Goal: Task Accomplishment & Management: Manage account settings

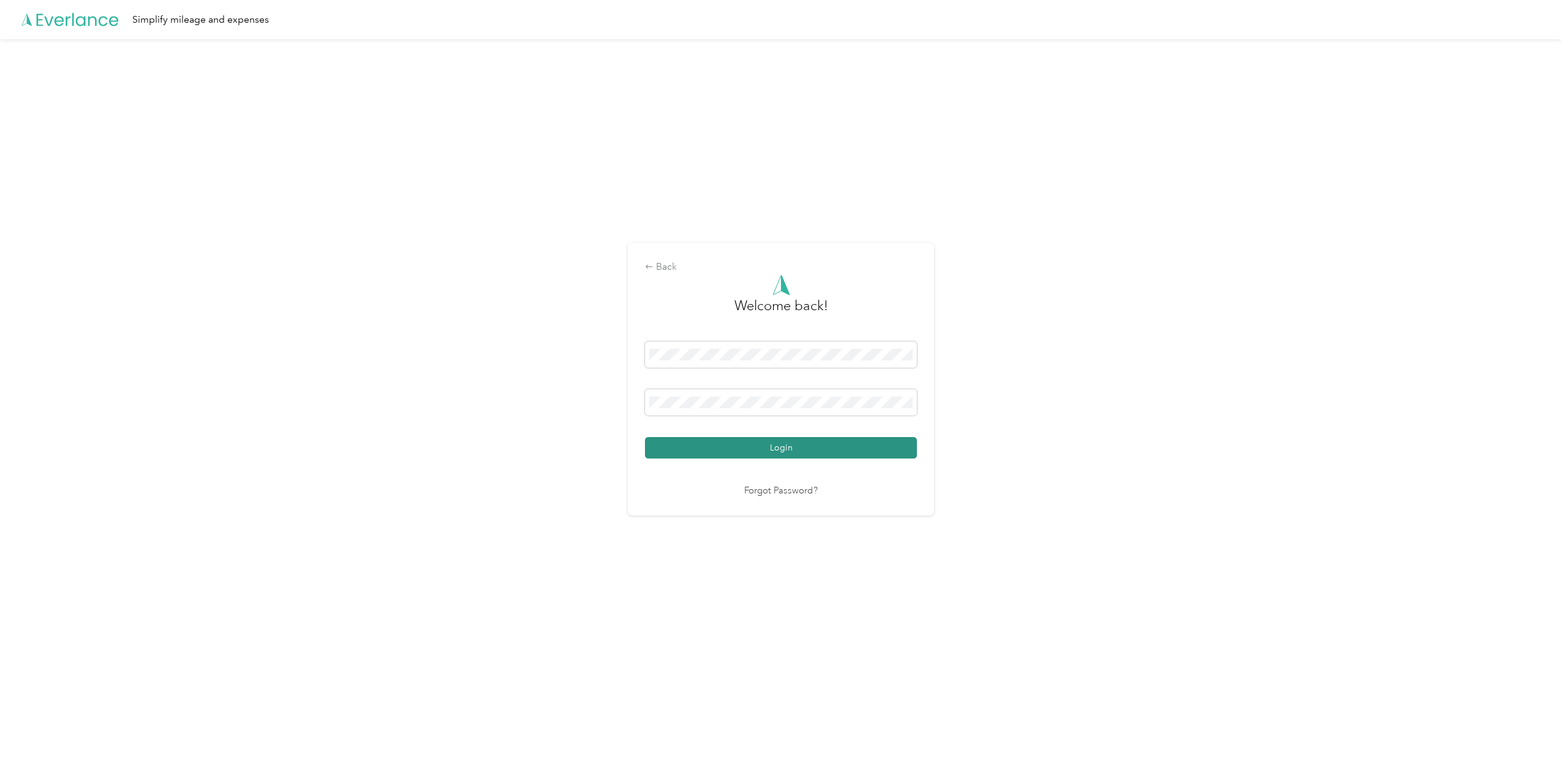
click at [741, 440] on button "Login" at bounding box center [781, 448] width 272 height 21
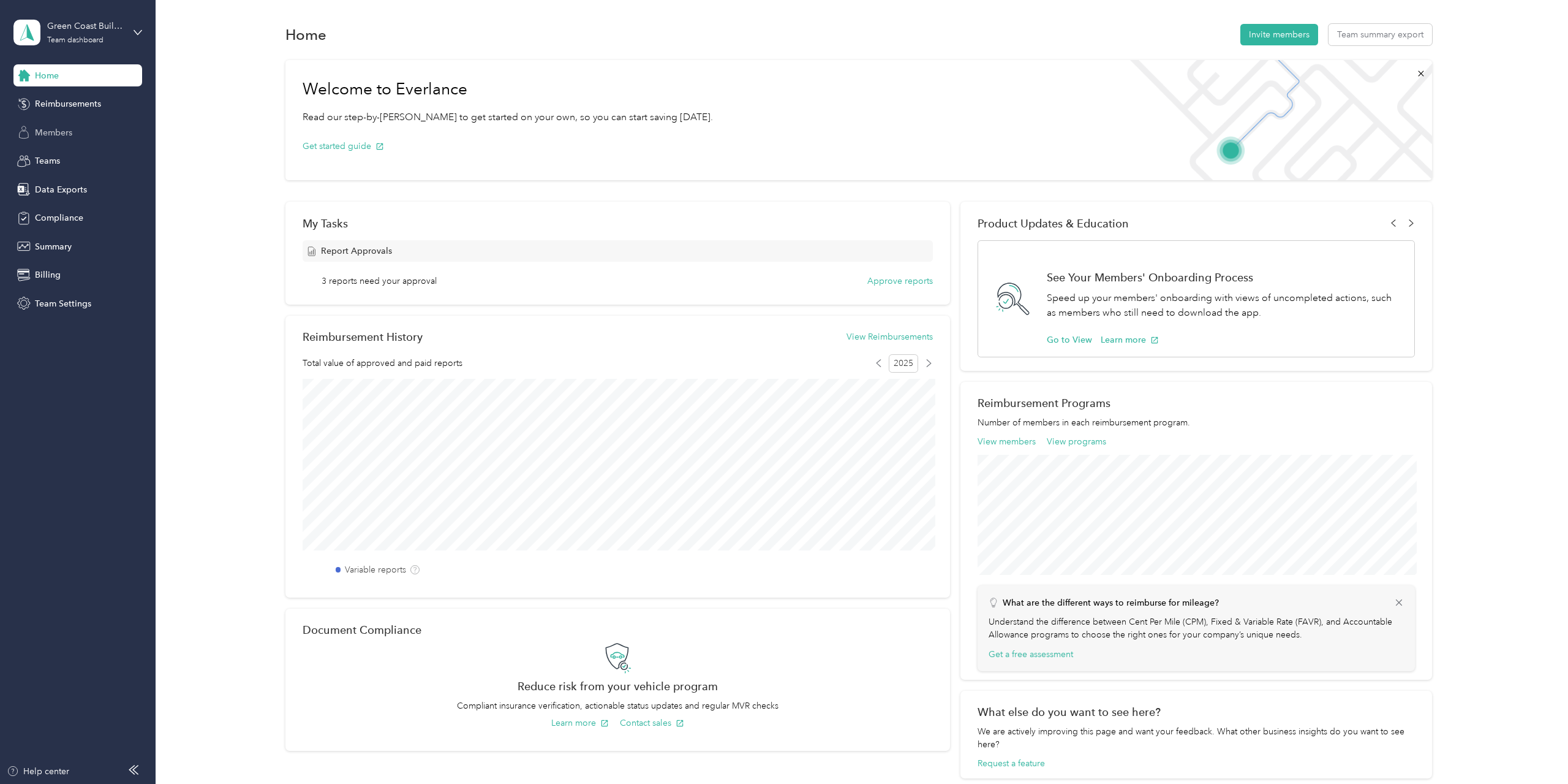
click at [44, 132] on span "Members" at bounding box center [54, 132] width 37 height 13
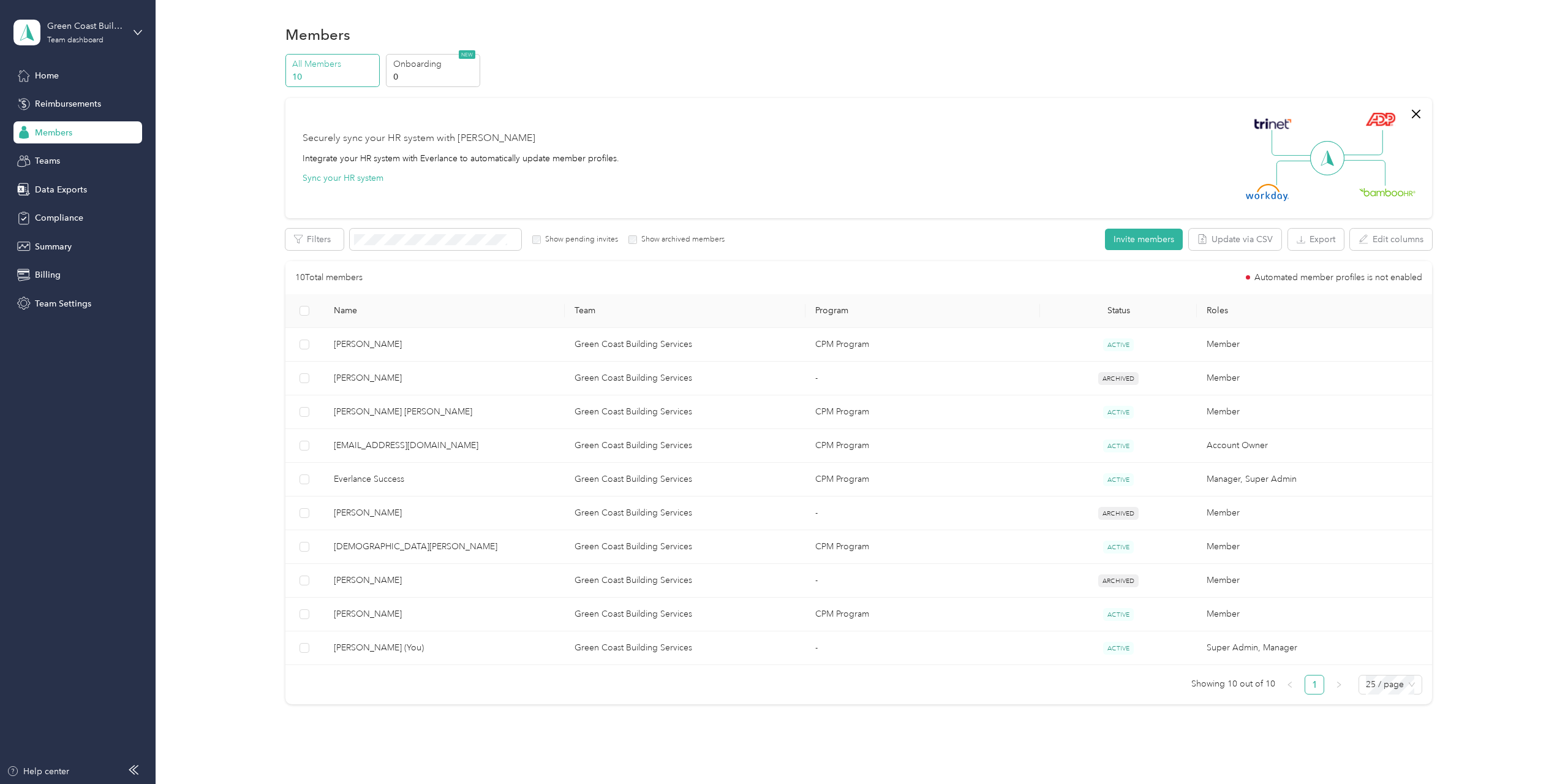
click at [350, 341] on span "[PERSON_NAME]" at bounding box center [443, 344] width 221 height 14
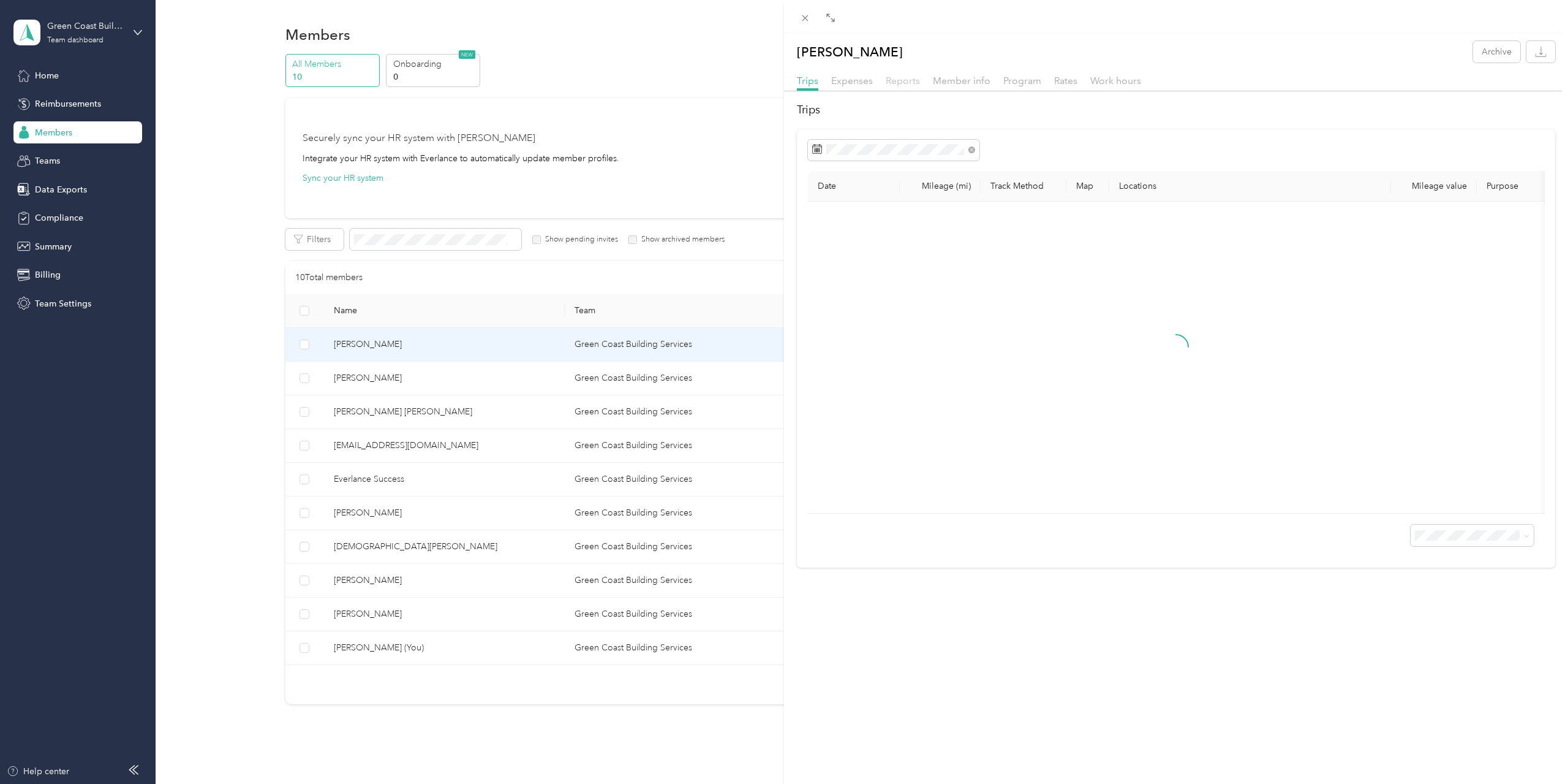
click at [896, 80] on span "Reports" at bounding box center [902, 81] width 34 height 12
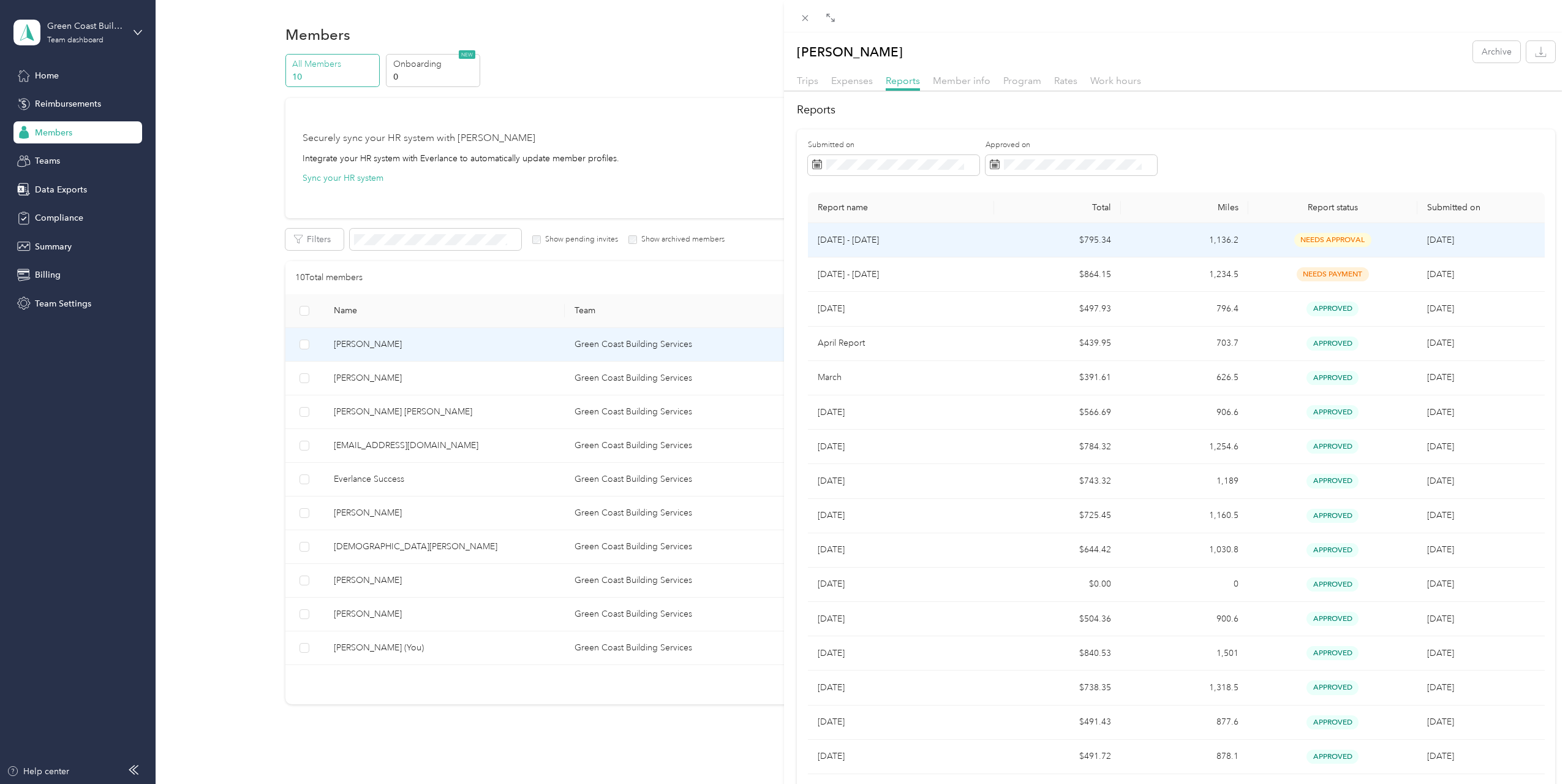
click at [862, 236] on p "[DATE] - [DATE]" at bounding box center [900, 240] width 167 height 14
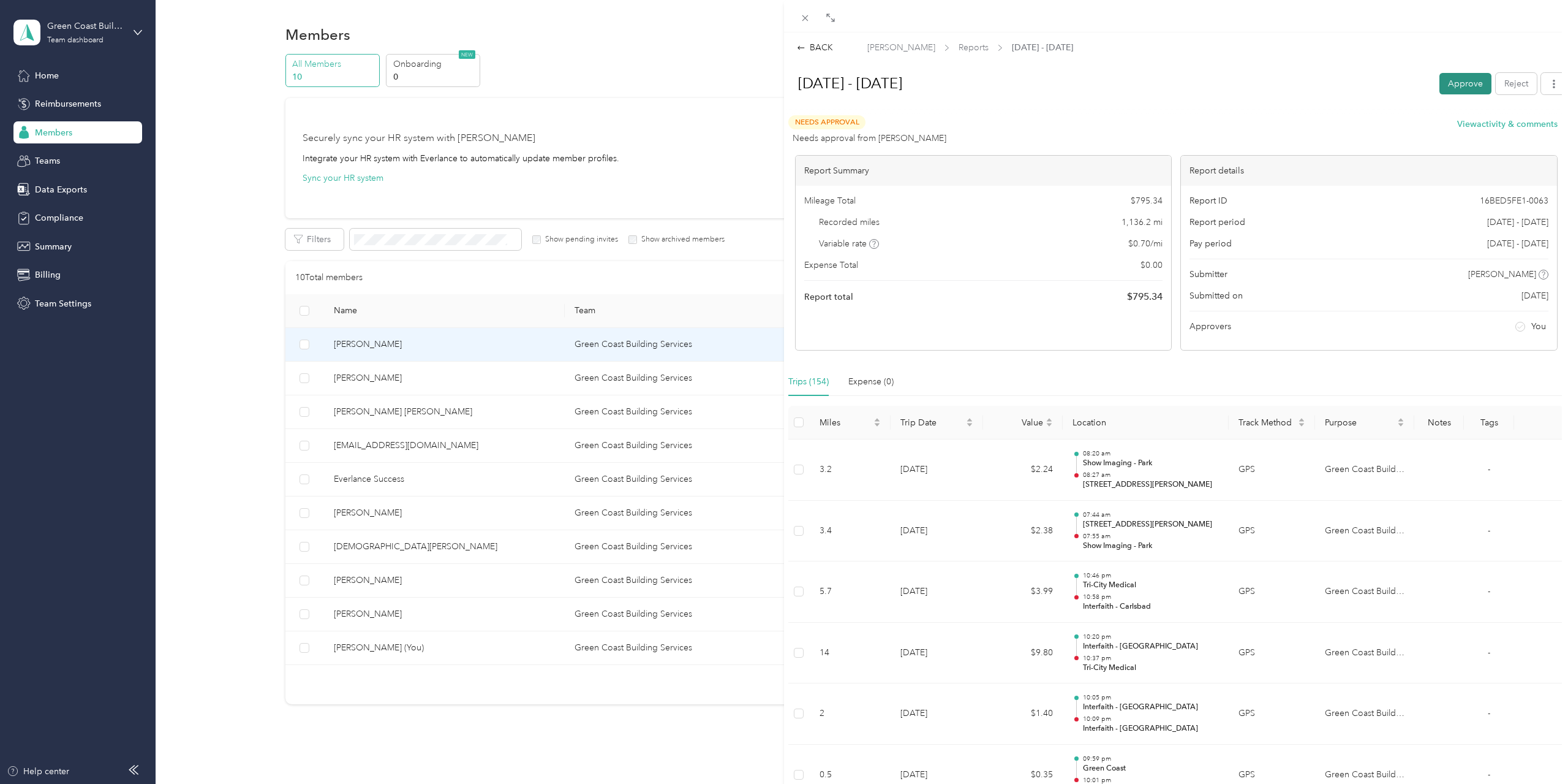
click at [1469, 82] on button "Approve" at bounding box center [1465, 84] width 52 height 21
click at [811, 47] on div "BACK" at bounding box center [815, 47] width 36 height 13
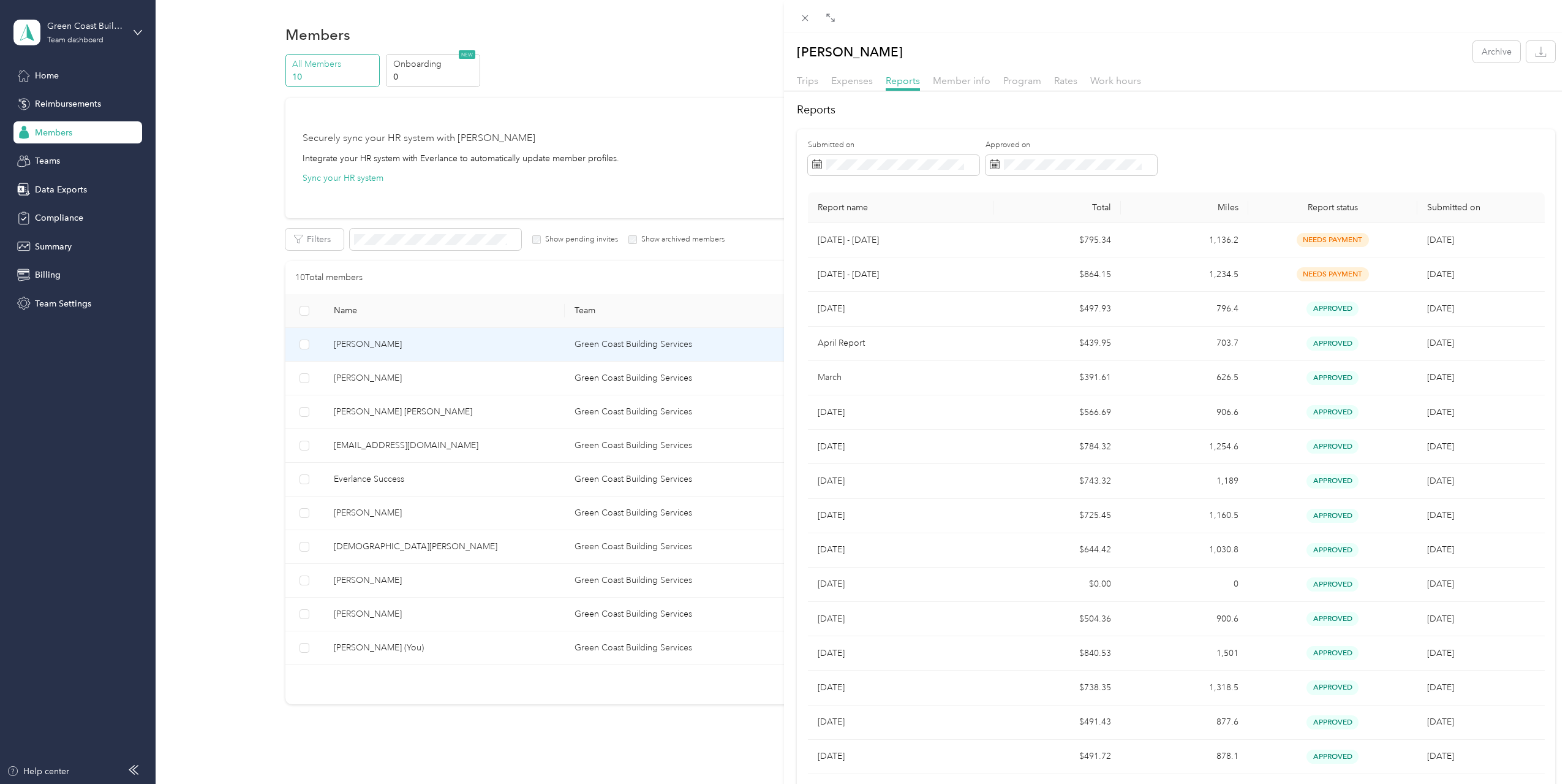
click at [344, 544] on div "[PERSON_NAME] Archive Trips Expenses Reports Member info Program Rates Work hou…" at bounding box center [784, 392] width 1568 height 784
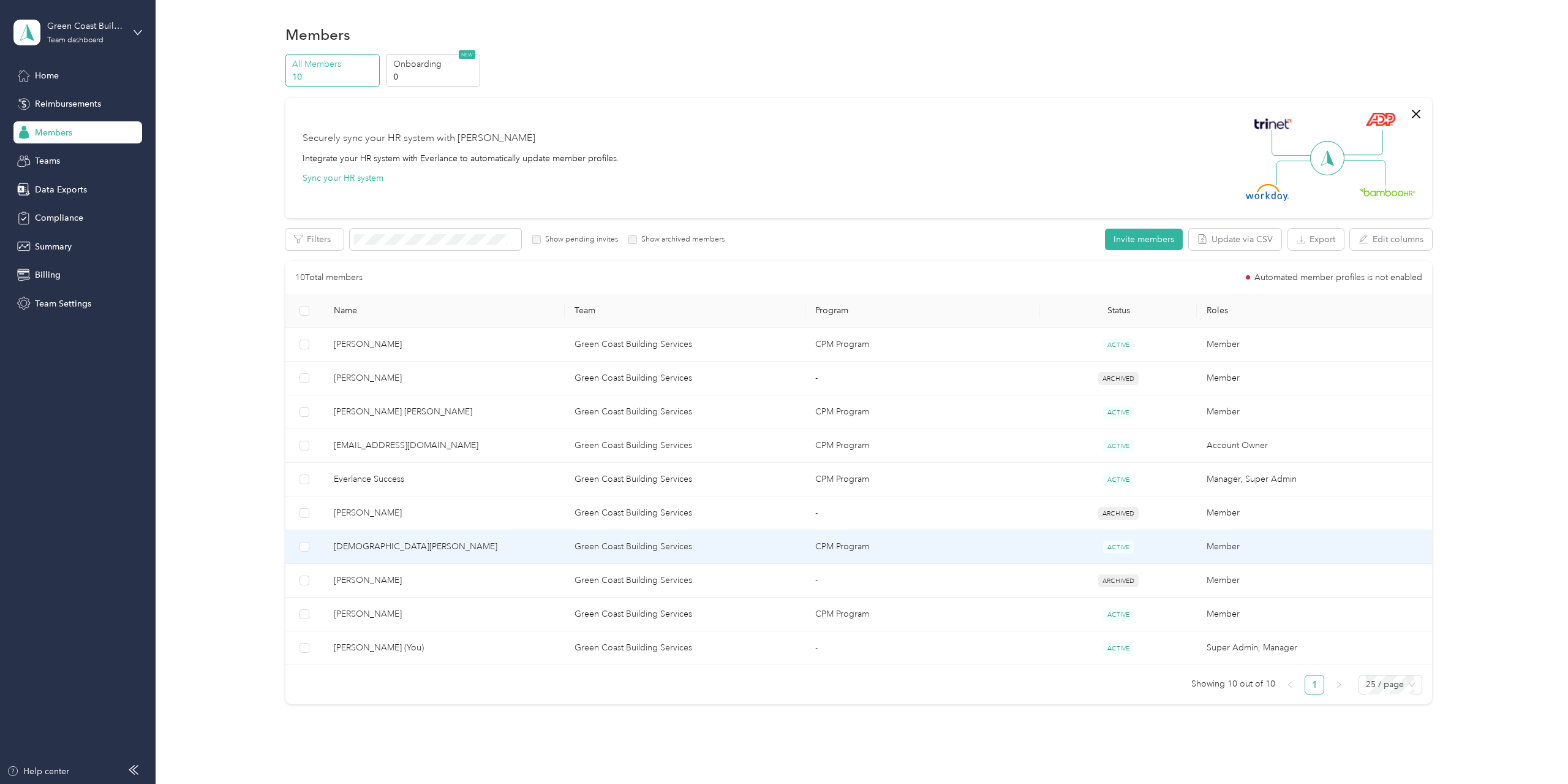
click at [357, 549] on span "[DEMOGRAPHIC_DATA][PERSON_NAME]" at bounding box center [443, 547] width 221 height 14
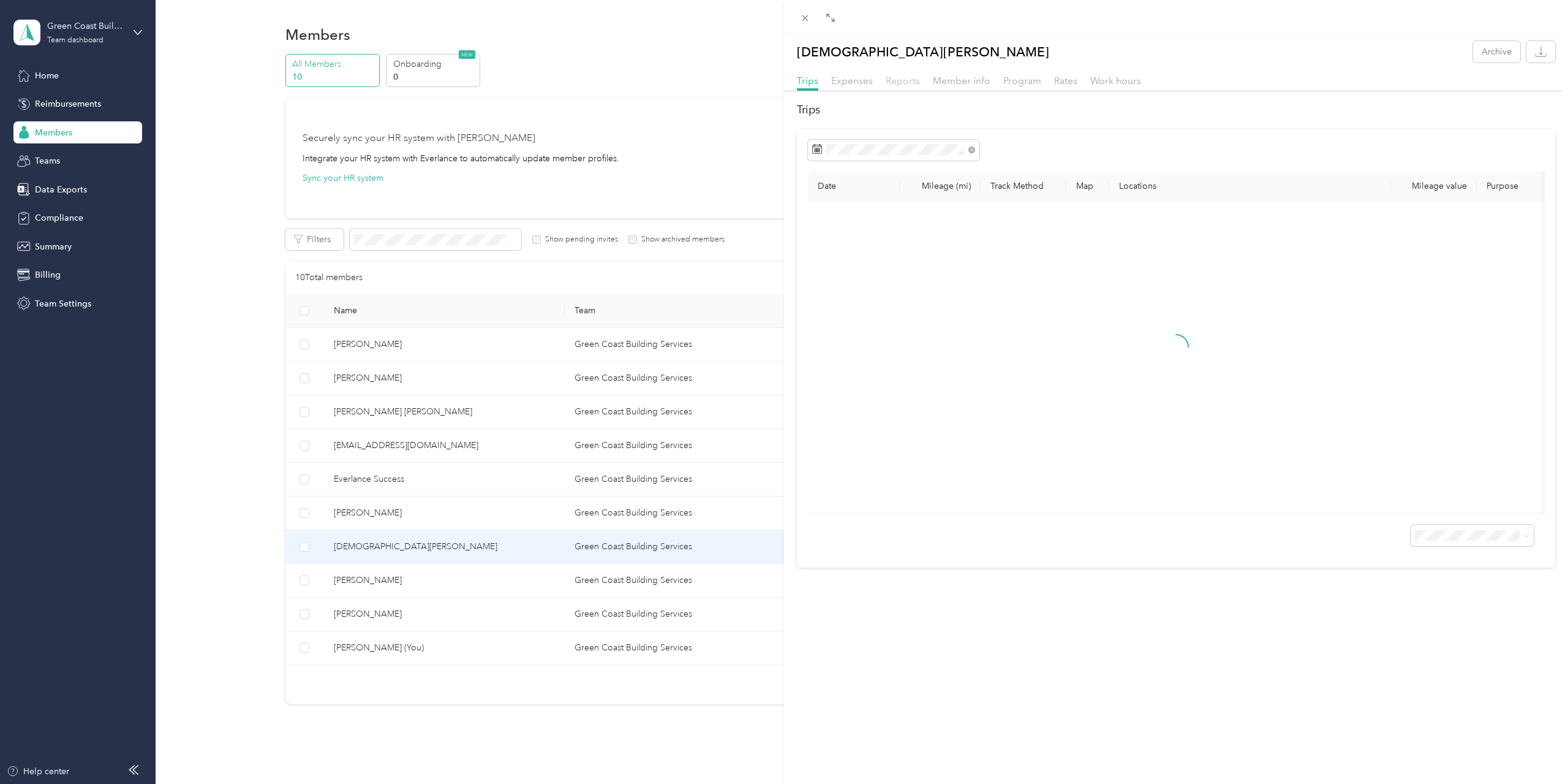
click at [913, 80] on span "Reports" at bounding box center [902, 81] width 34 height 12
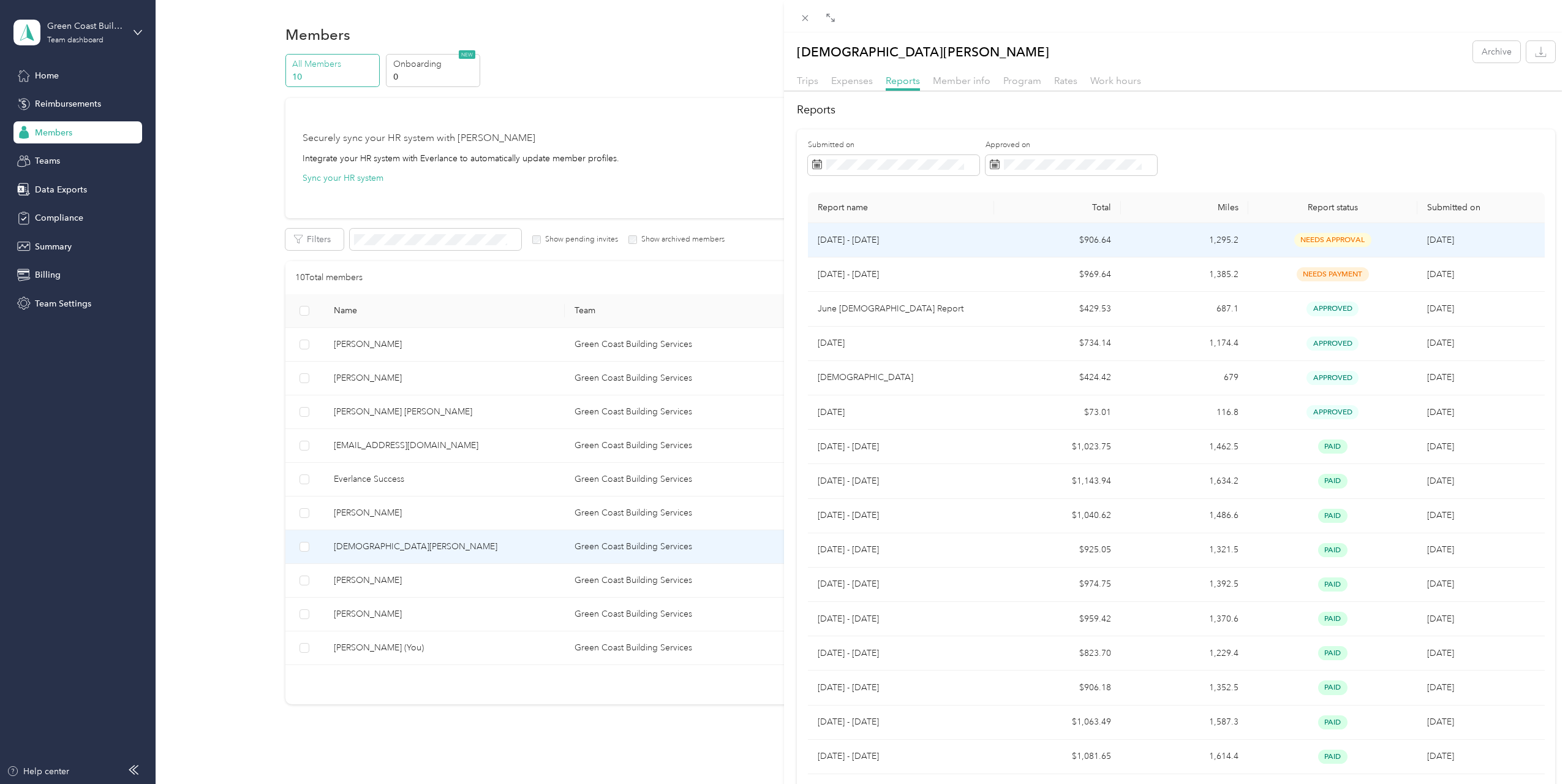
click at [1230, 241] on td "1,295.2" at bounding box center [1184, 240] width 127 height 34
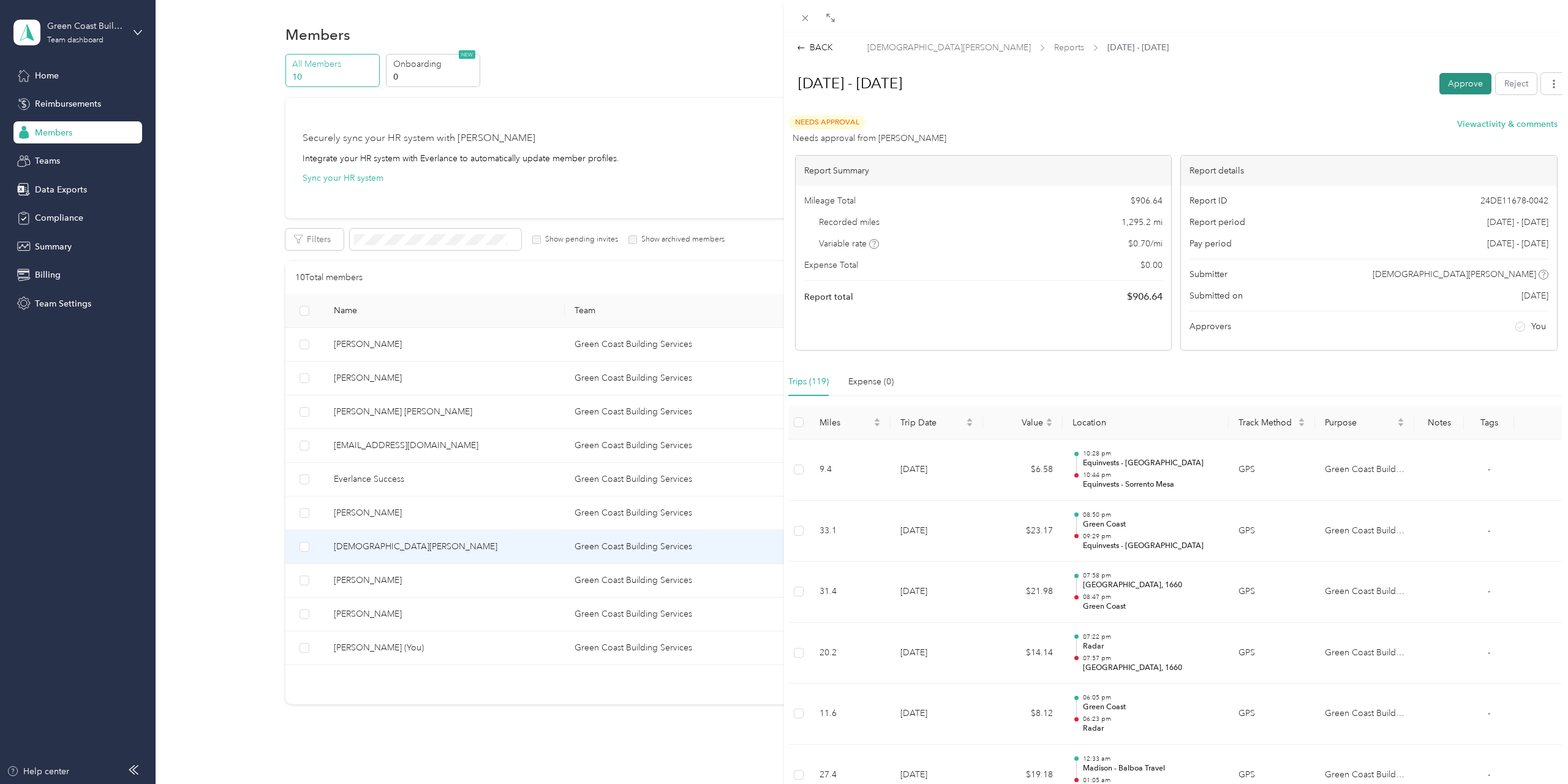
click at [1456, 80] on button "Approve" at bounding box center [1465, 84] width 52 height 21
click at [347, 611] on div "BACK [DEMOGRAPHIC_DATA][PERSON_NAME] Reports [DATE] - [DATE] [DATE] - [DATE] [P…" at bounding box center [784, 392] width 1568 height 784
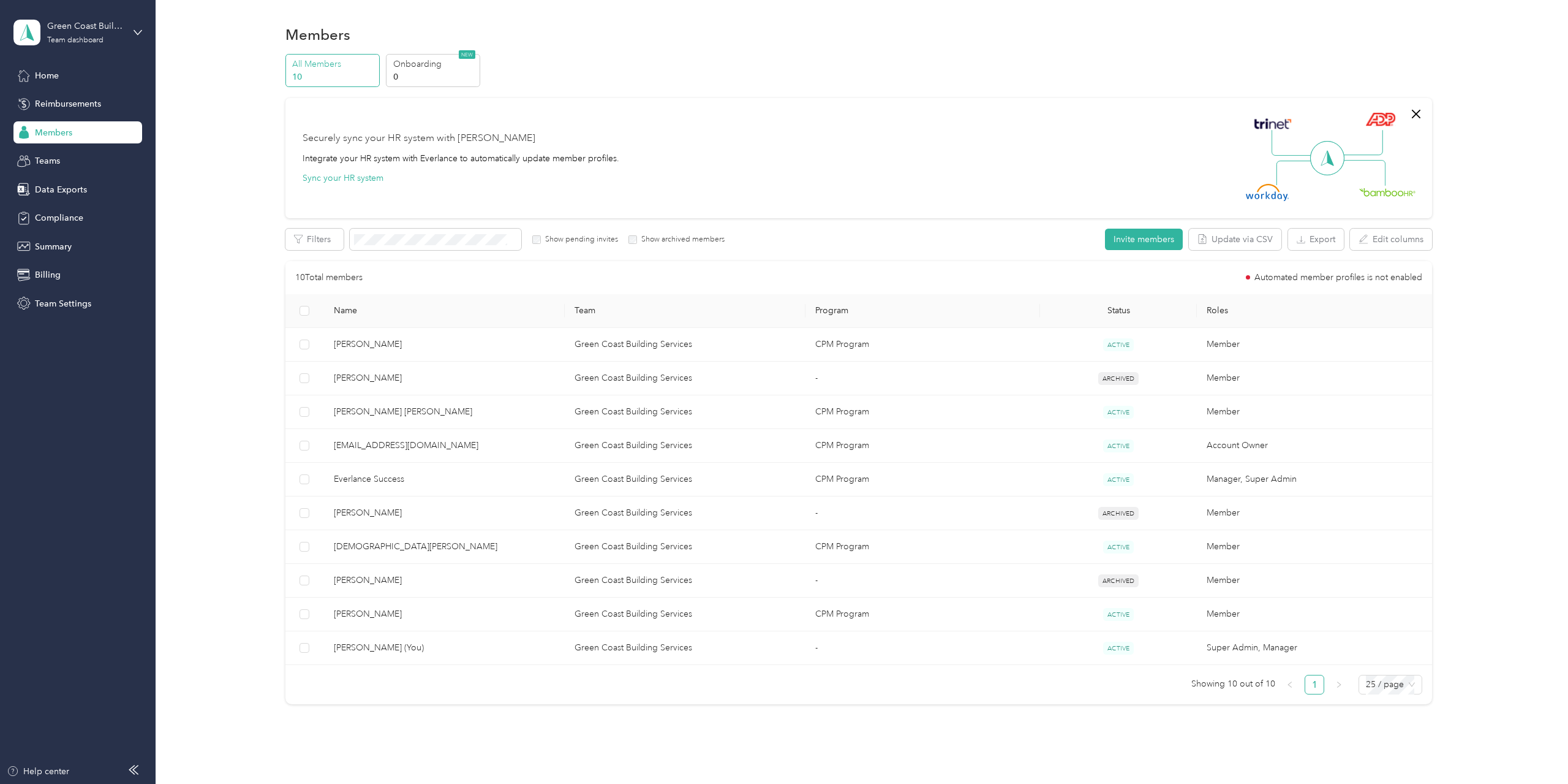
click at [347, 611] on span "[PERSON_NAME]" at bounding box center [443, 614] width 221 height 14
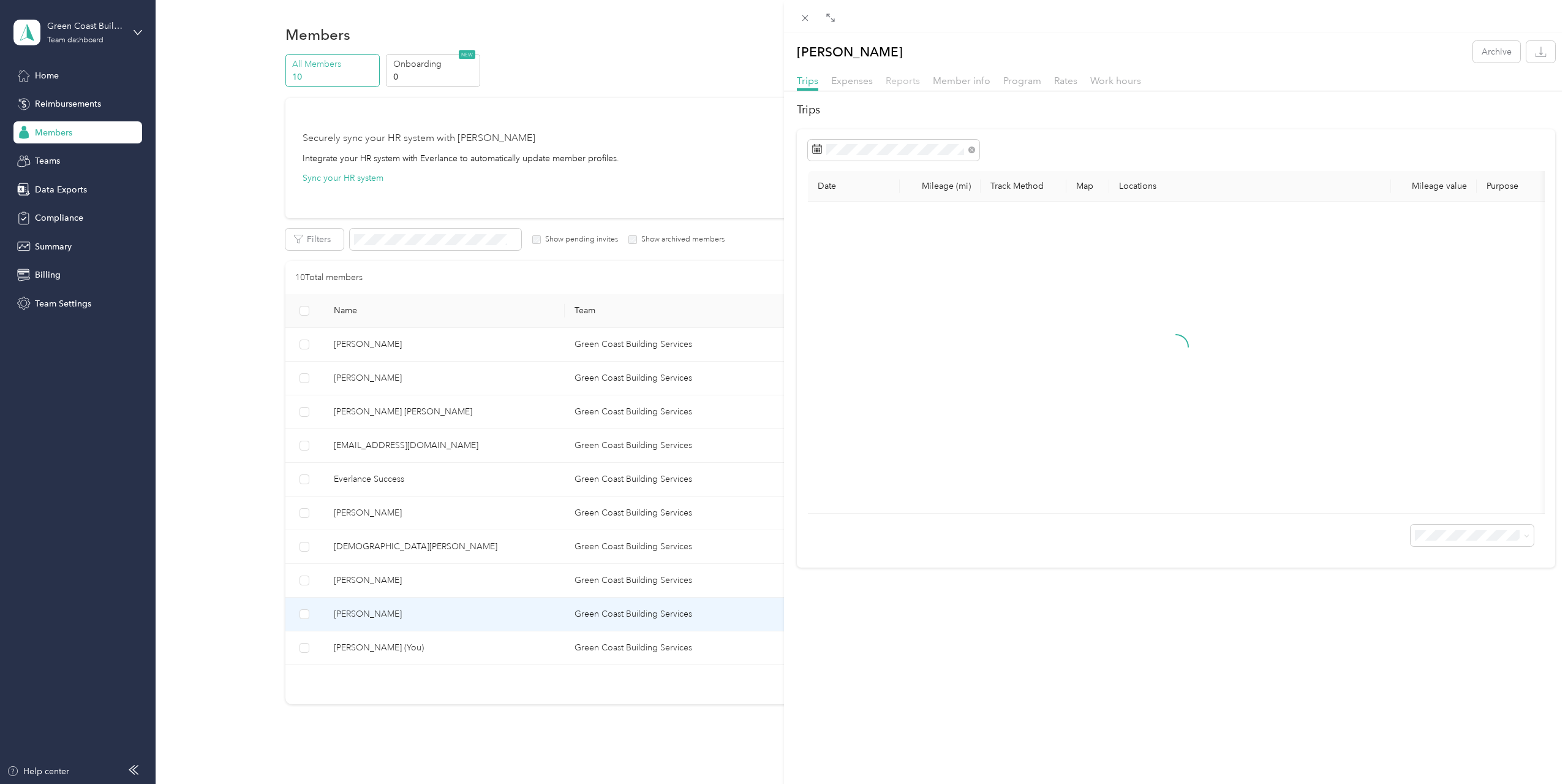
click at [908, 80] on span "Reports" at bounding box center [902, 81] width 34 height 12
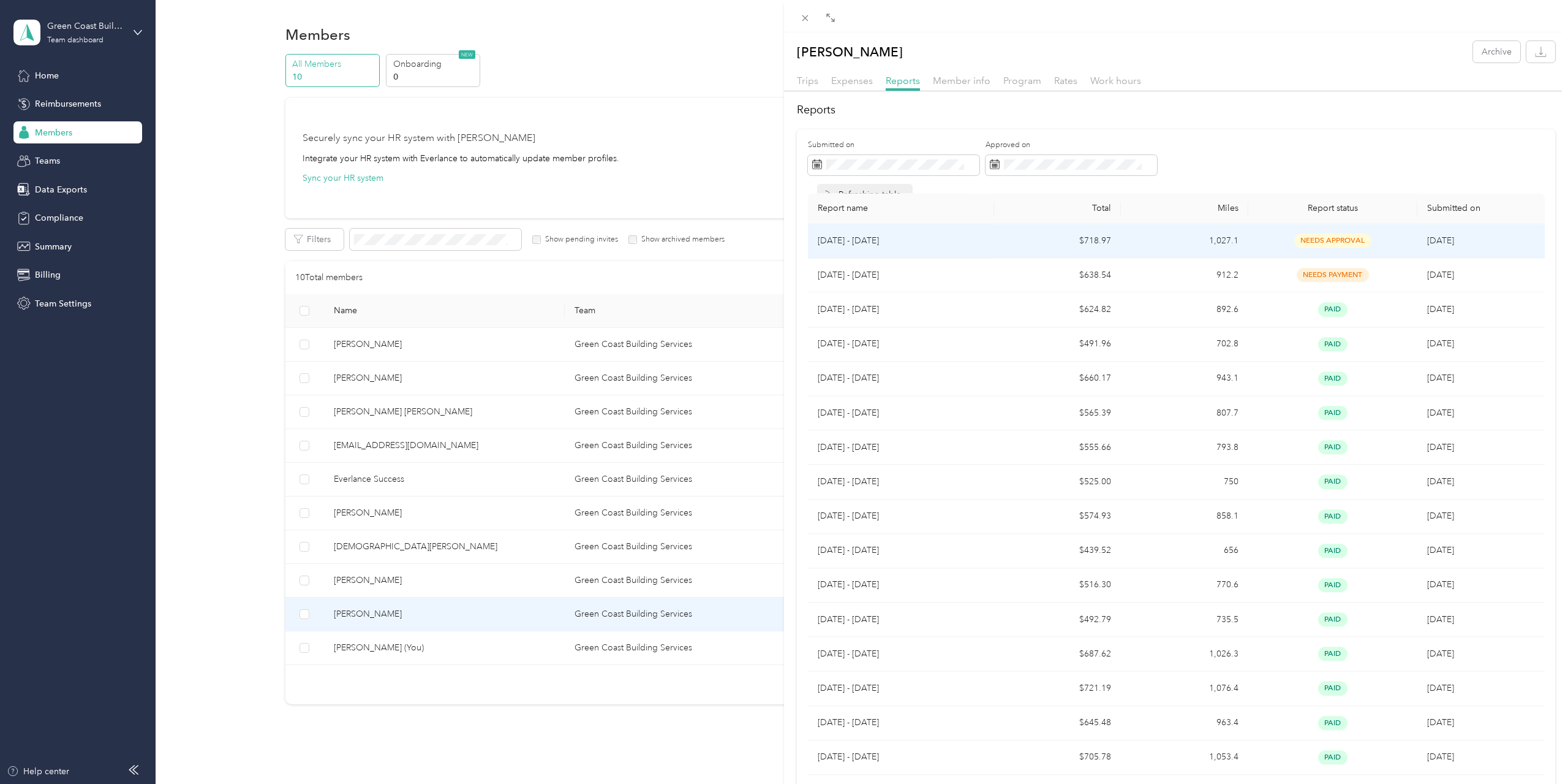
click at [829, 236] on p "[DATE] - [DATE]" at bounding box center [900, 241] width 167 height 14
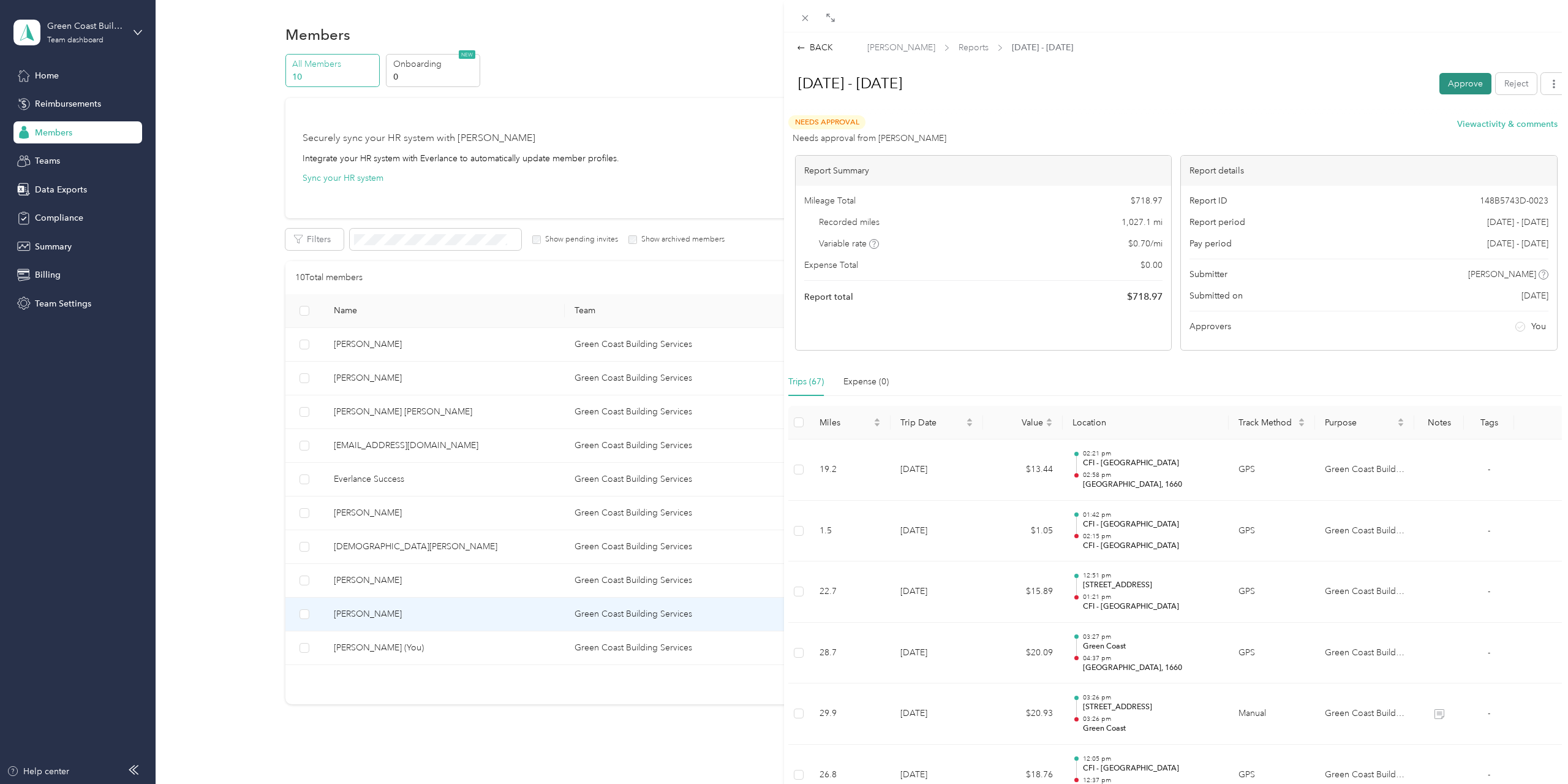
click at [1463, 87] on button "Approve" at bounding box center [1465, 84] width 52 height 21
click at [77, 36] on div "BACK [PERSON_NAME] Reports [DATE] - [DATE] [DATE] - [DATE] Mark as paid Reject …" at bounding box center [784, 392] width 1568 height 784
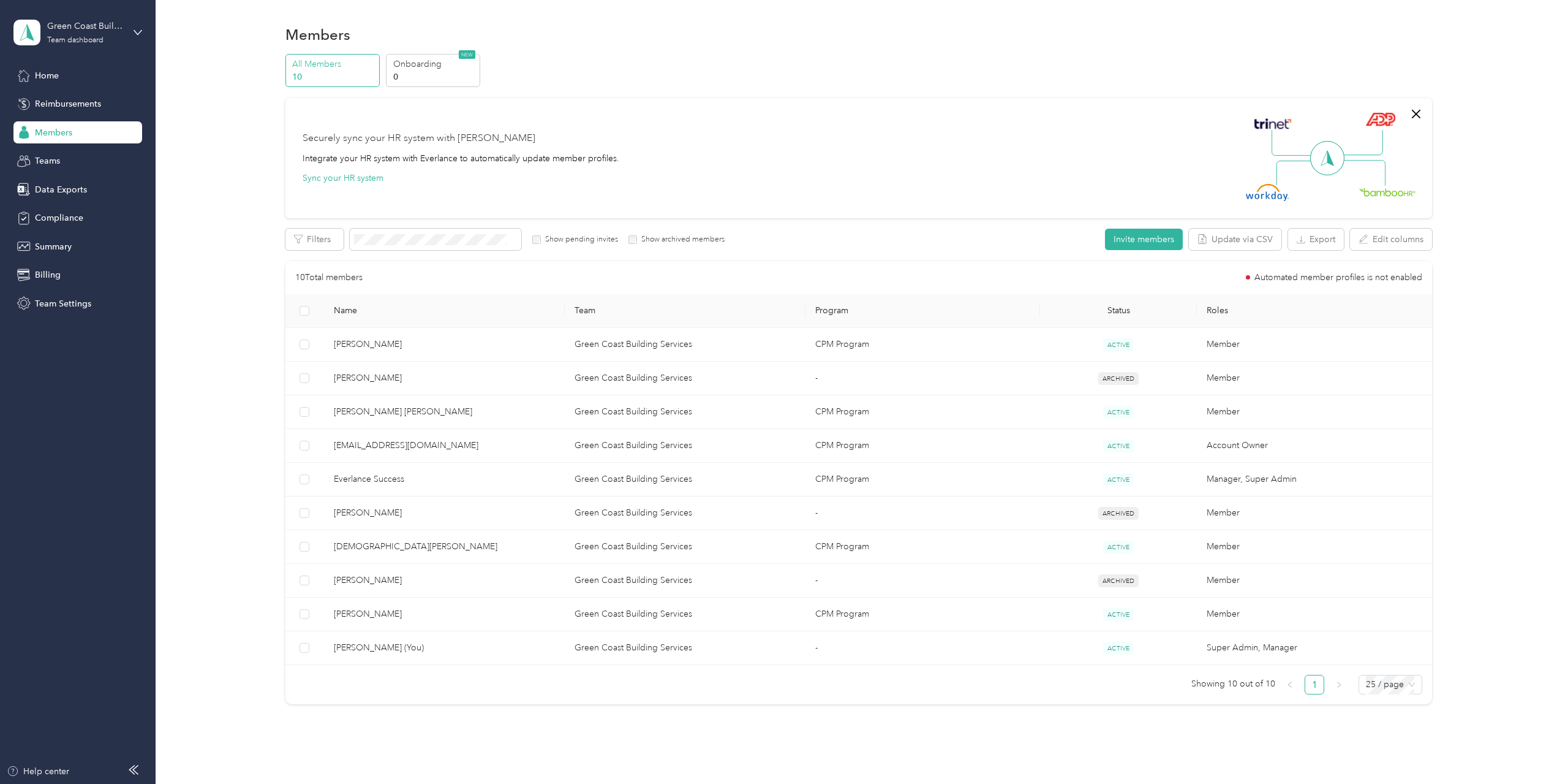
click at [87, 34] on div "Green Coast Building Services Team dashboard" at bounding box center [85, 31] width 77 height 24
click at [69, 156] on div "Log out" at bounding box center [48, 156] width 47 height 13
